Goal: Information Seeking & Learning: Learn about a topic

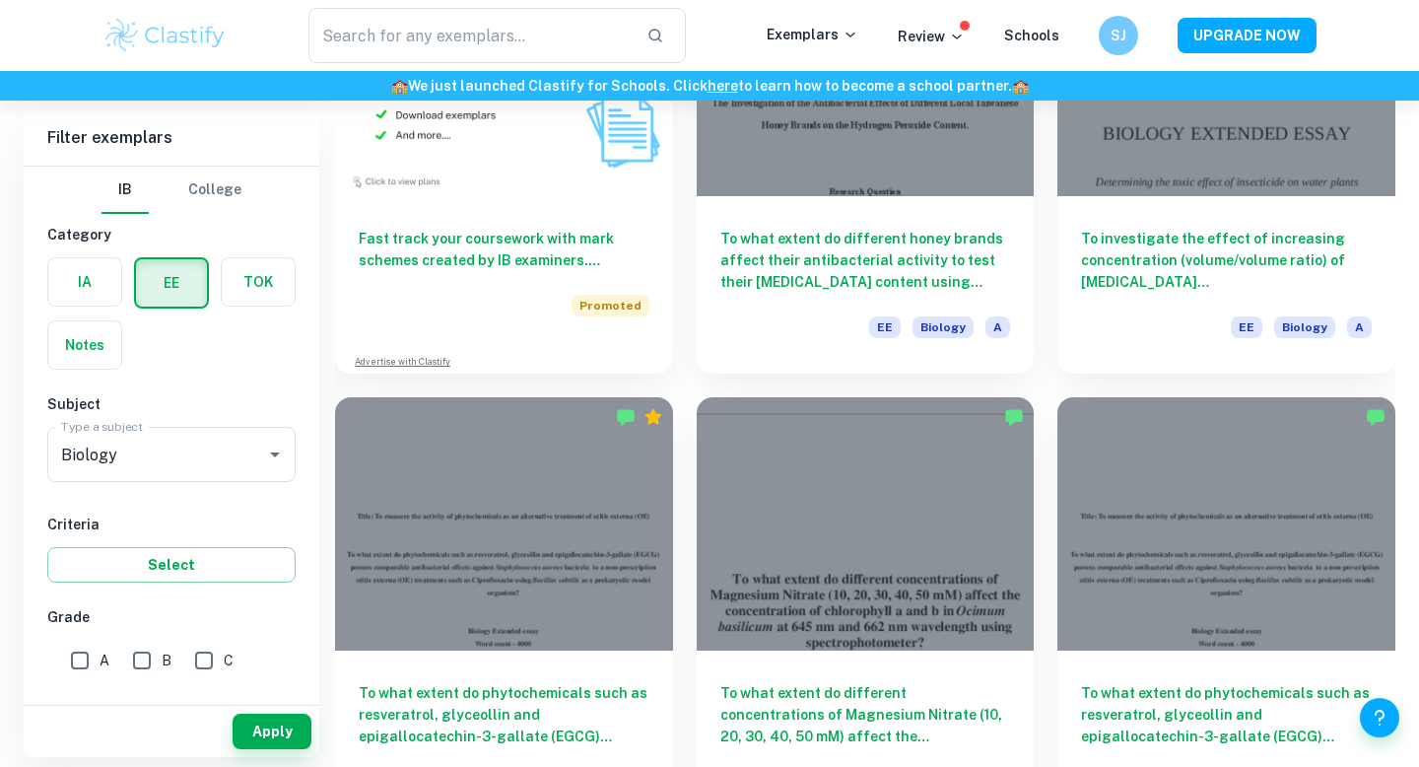
scroll to position [1224, 0]
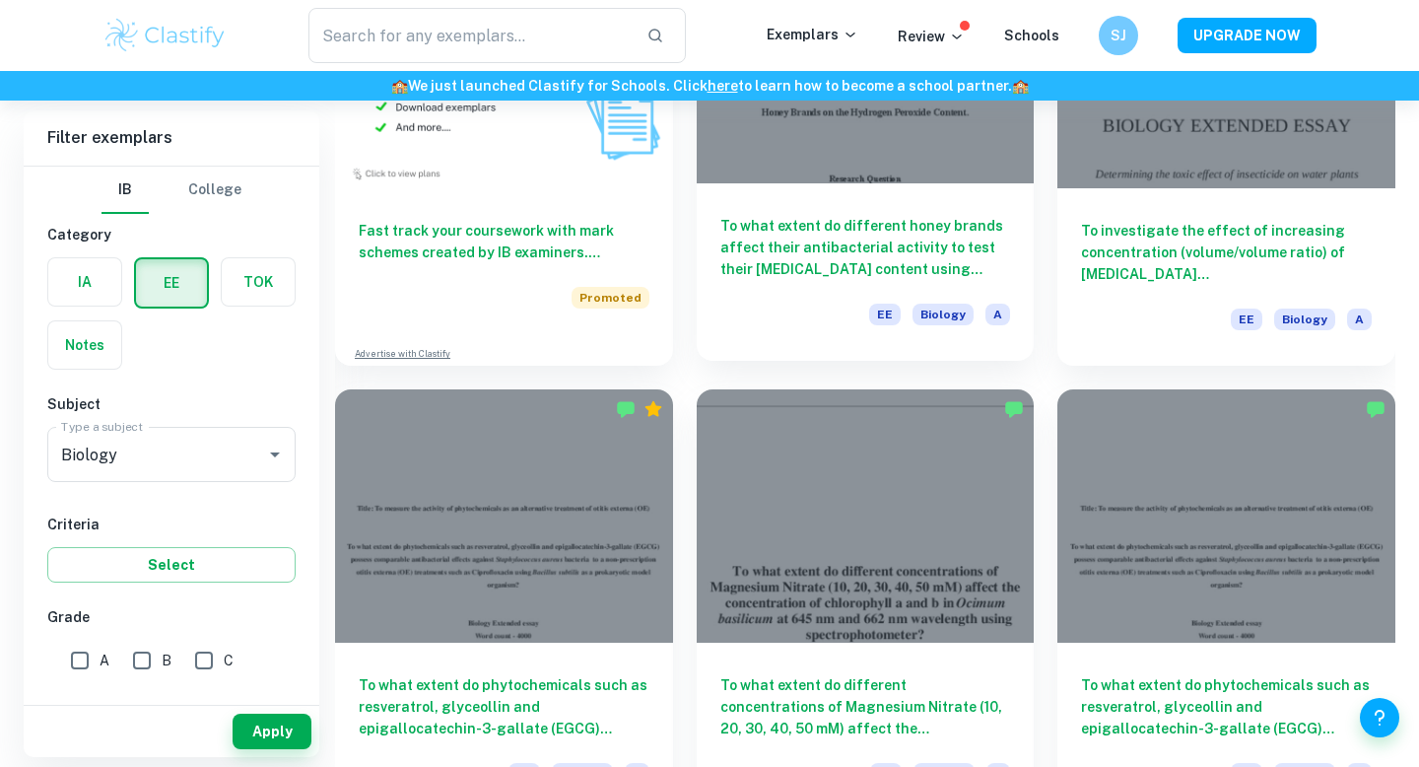
click at [851, 194] on div "To what extent do different honey brands affect their antibacterial activity to…" at bounding box center [866, 271] width 338 height 177
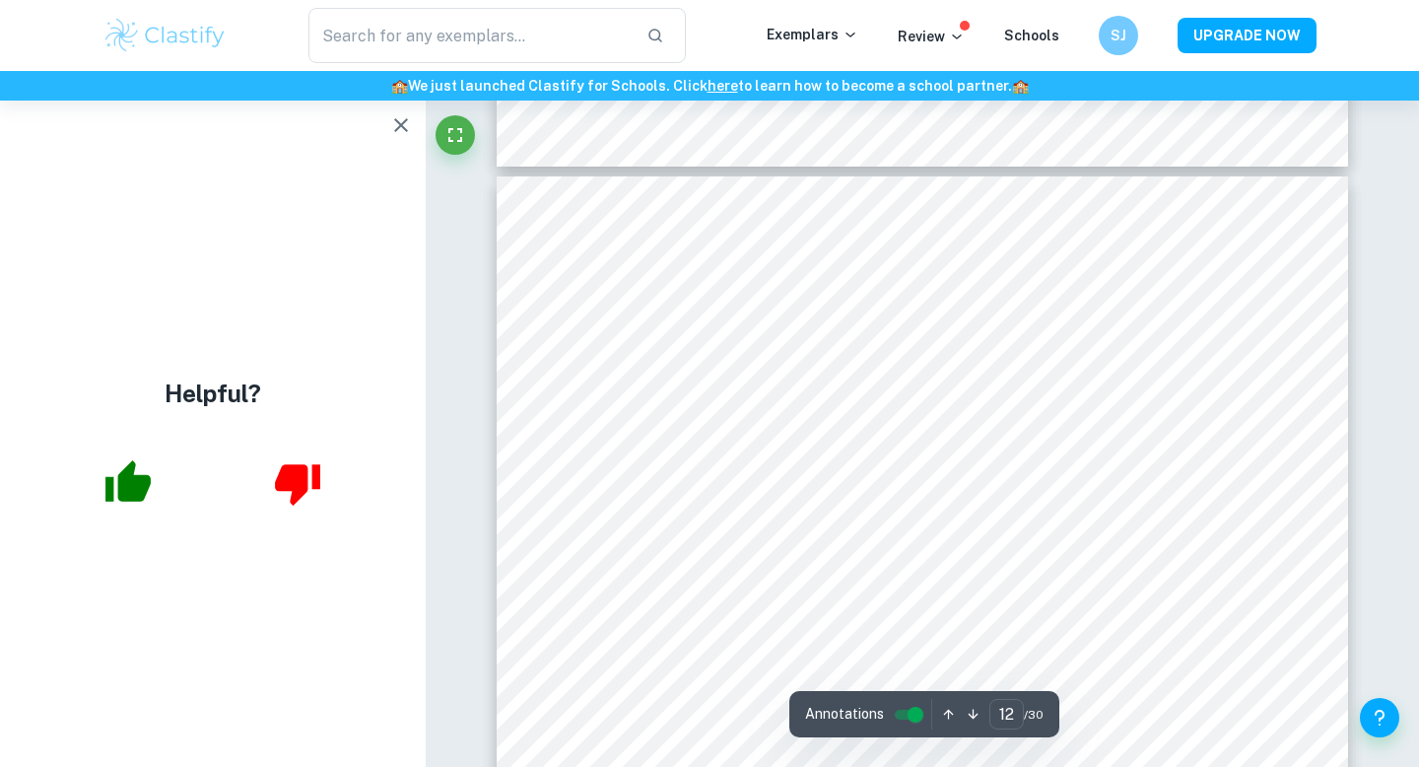
scroll to position [12592, 0]
click at [402, 128] on icon "button" at bounding box center [401, 125] width 24 height 24
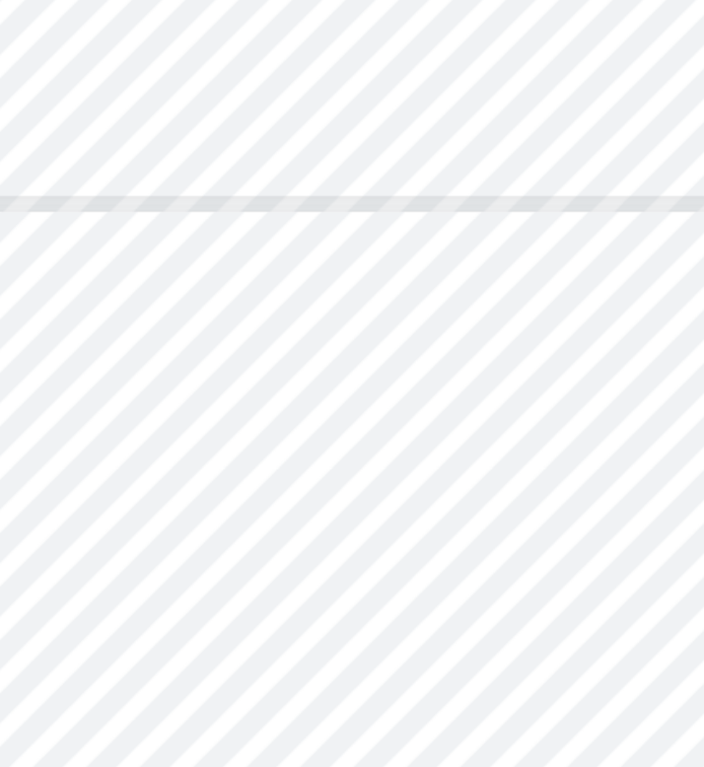
scroll to position [9020, 11]
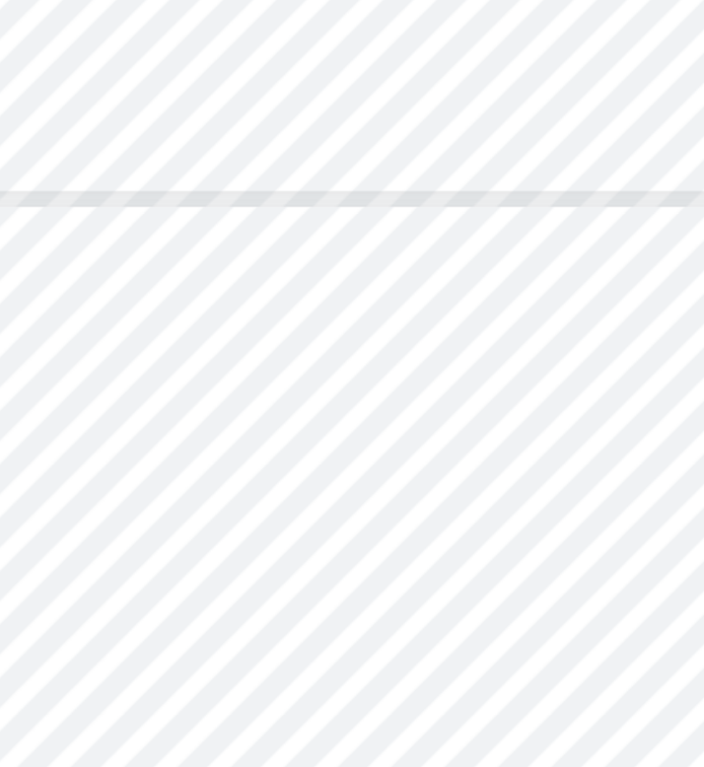
type input "11"
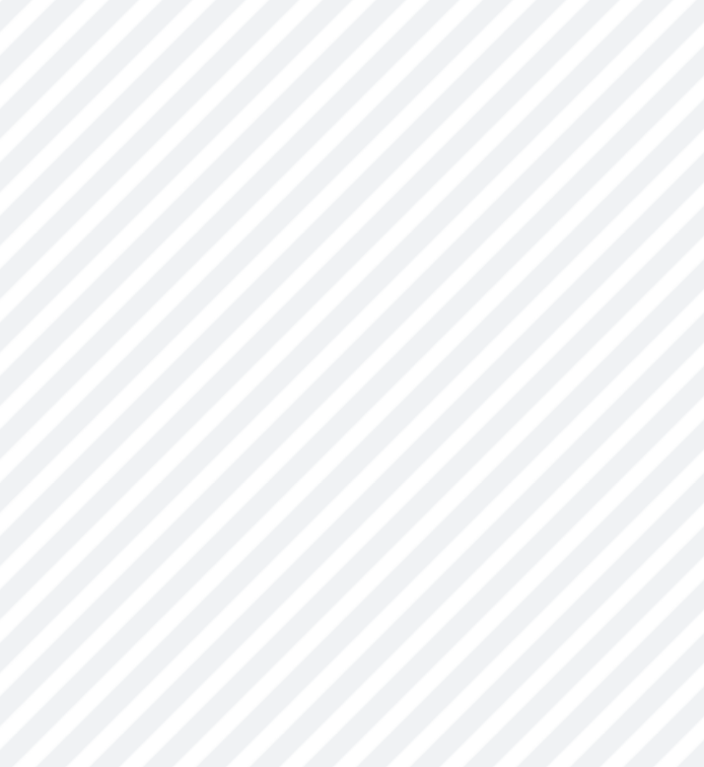
scroll to position [9317, 11]
